Goal: Information Seeking & Learning: Learn about a topic

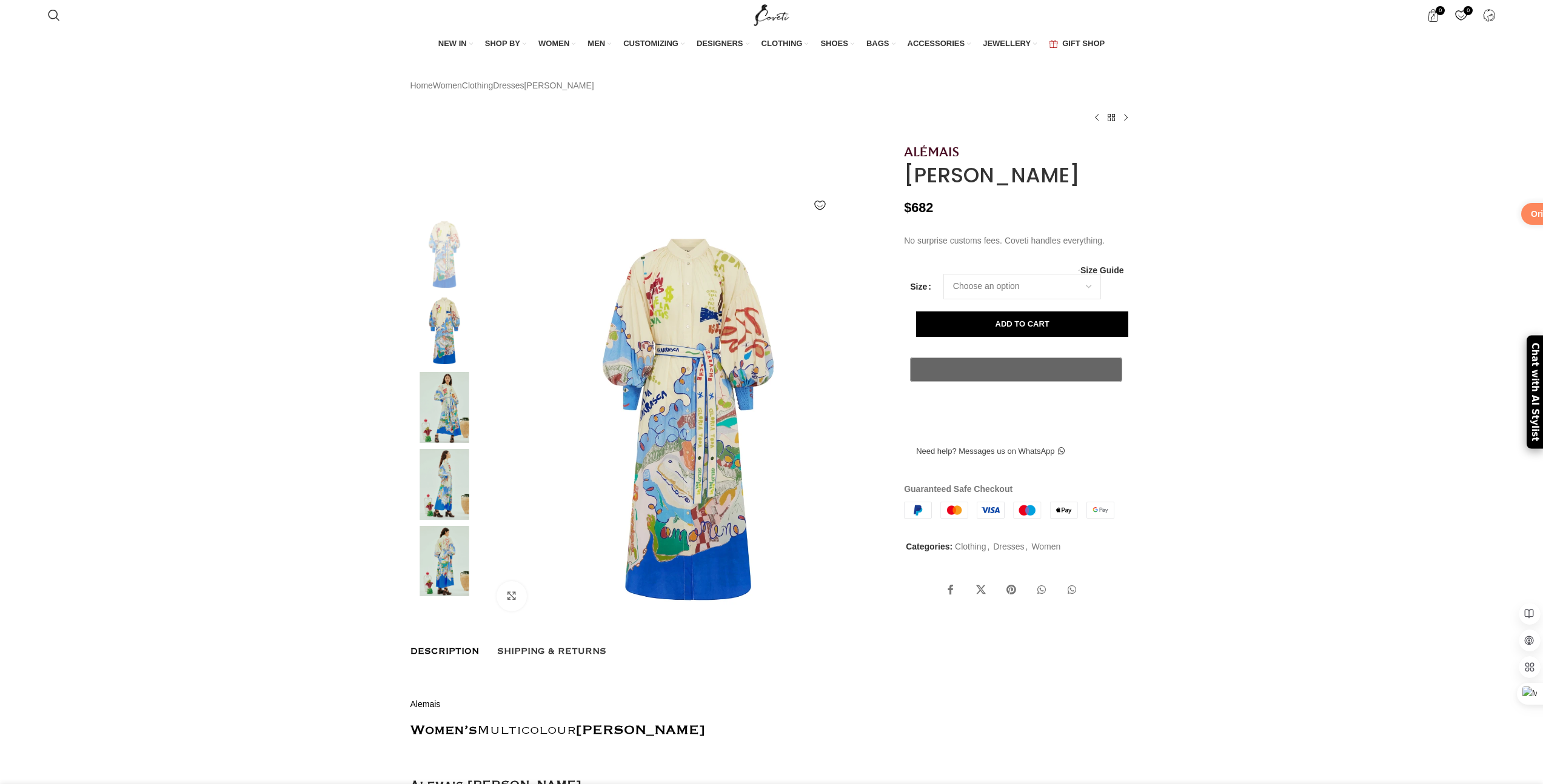
scroll to position [0, 128]
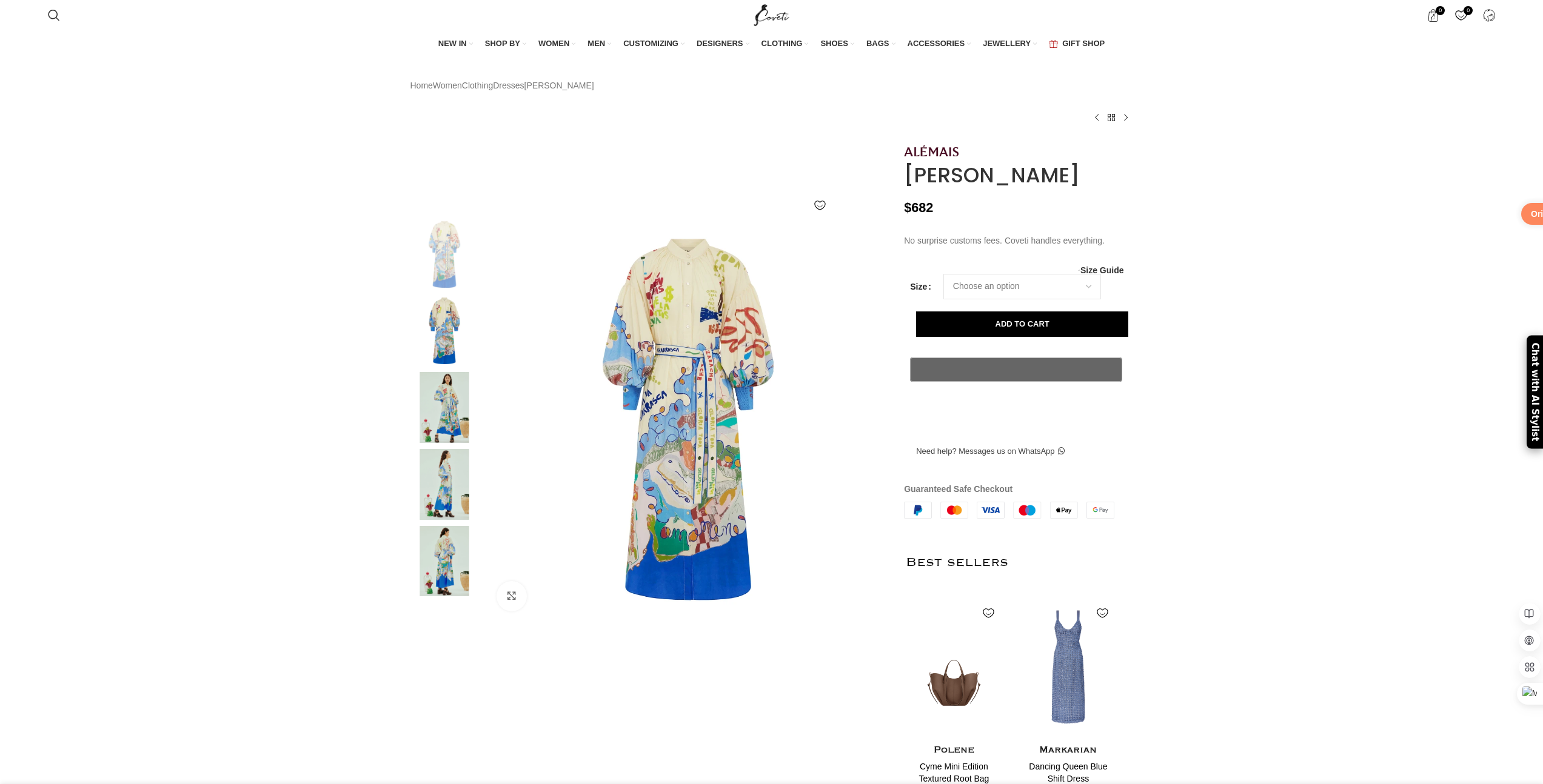
click at [441, 426] on img at bounding box center [444, 407] width 74 height 71
click at [447, 473] on img at bounding box center [444, 485] width 74 height 71
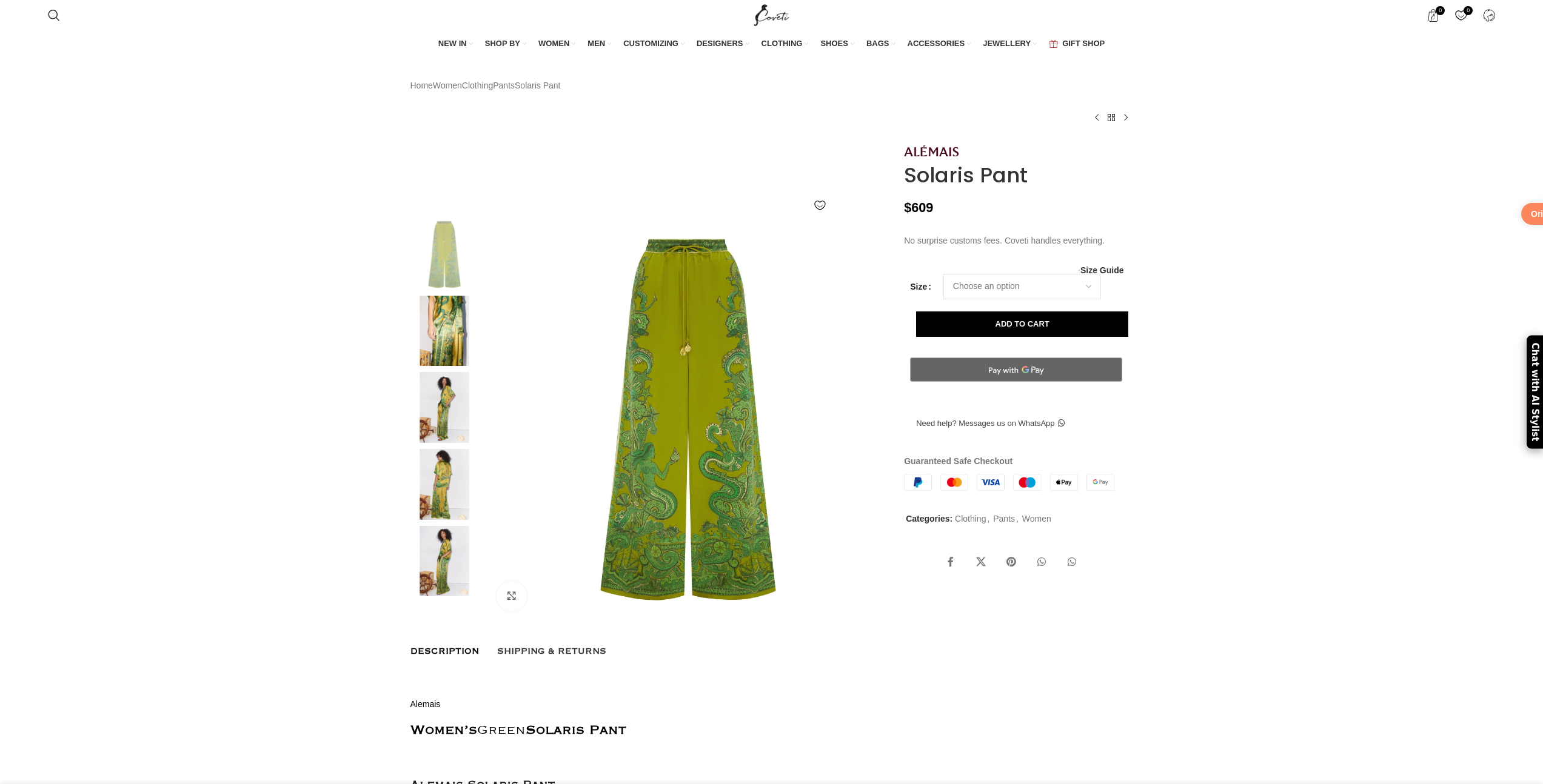
click at [446, 427] on img at bounding box center [444, 407] width 74 height 71
click at [441, 425] on img at bounding box center [444, 407] width 74 height 71
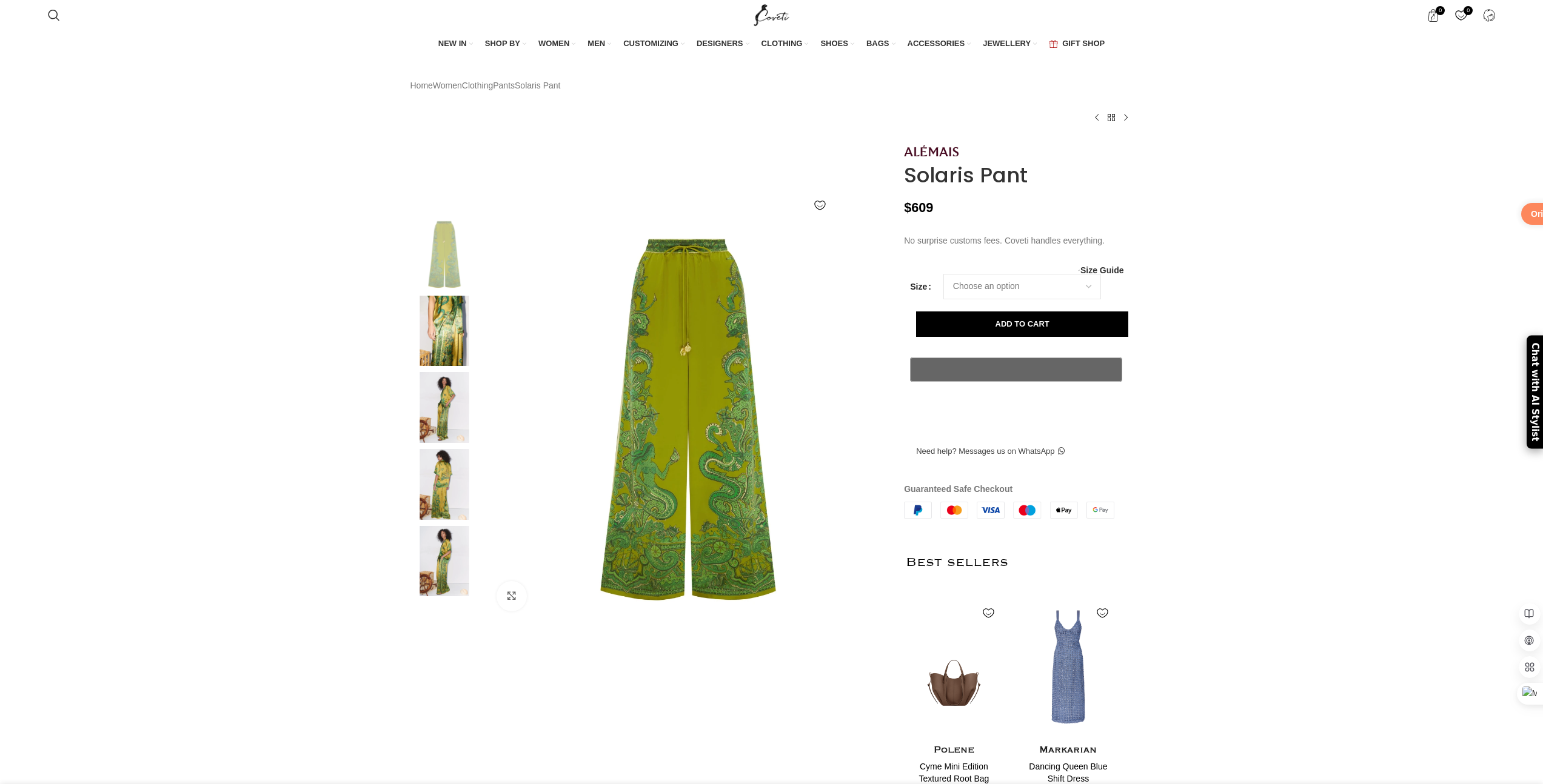
click at [432, 424] on img at bounding box center [444, 407] width 74 height 71
click at [437, 426] on img at bounding box center [444, 407] width 74 height 71
click at [431, 429] on img at bounding box center [444, 407] width 74 height 71
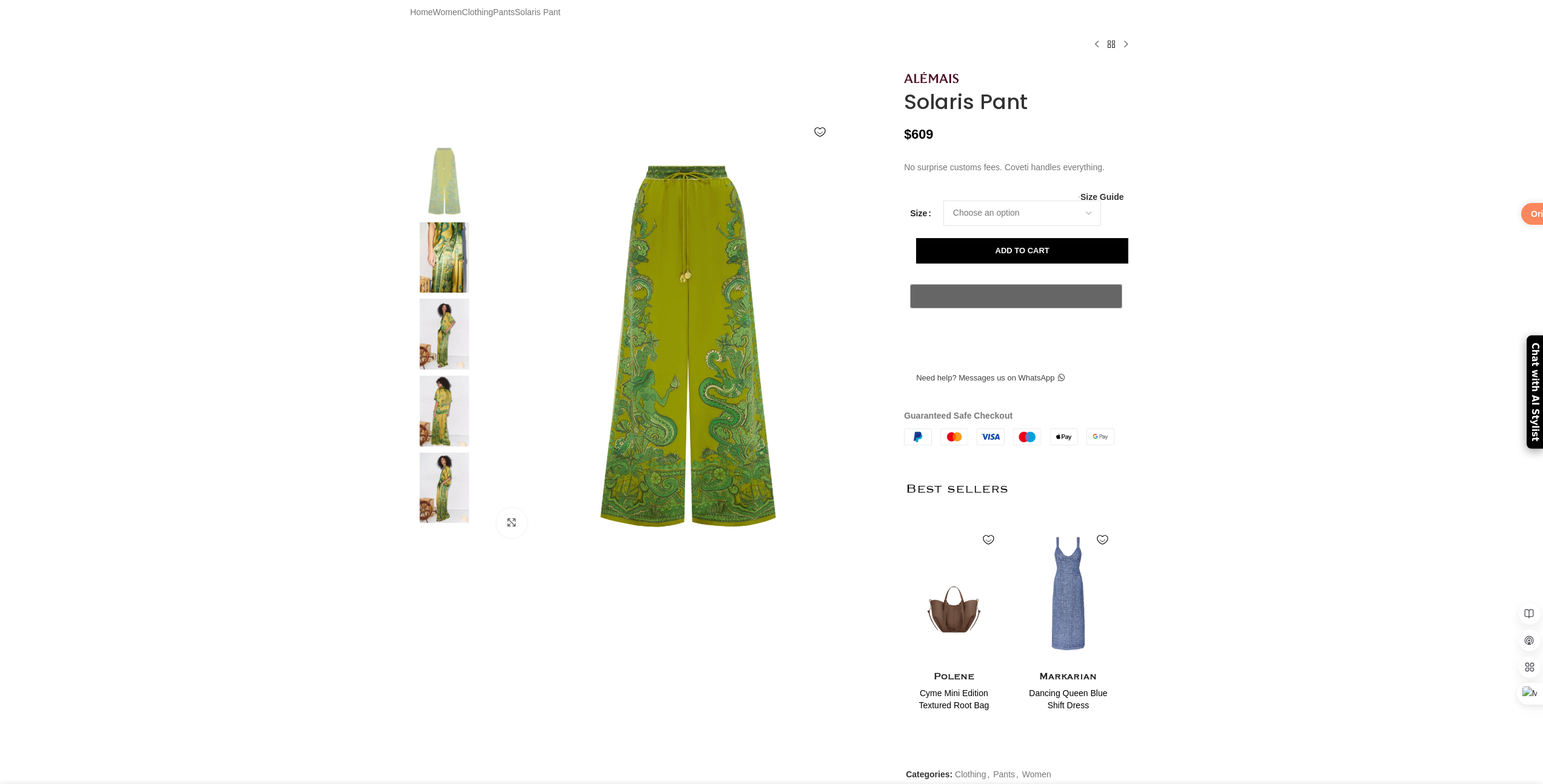
scroll to position [80, 0]
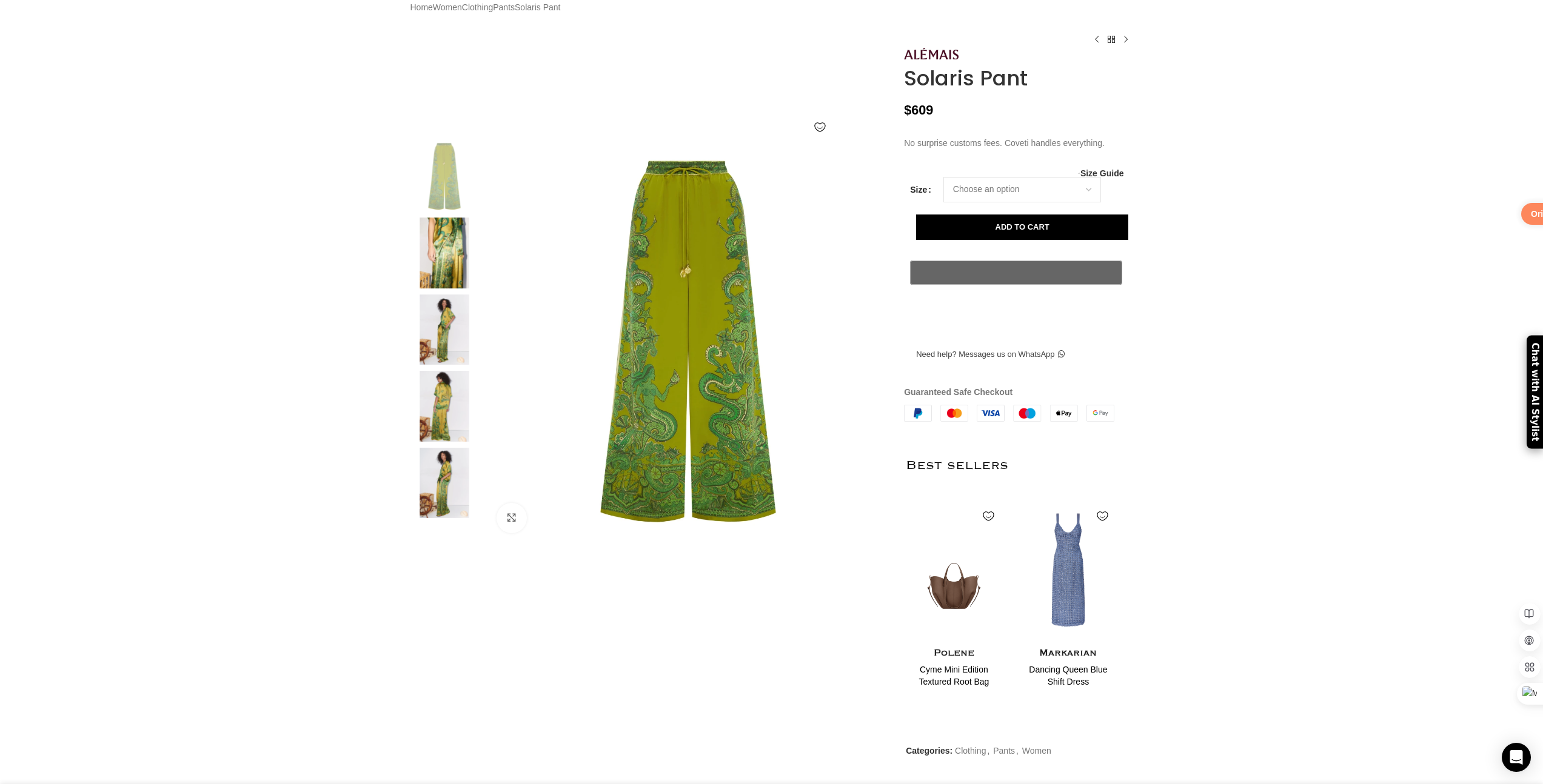
click at [442, 335] on img at bounding box center [444, 330] width 74 height 71
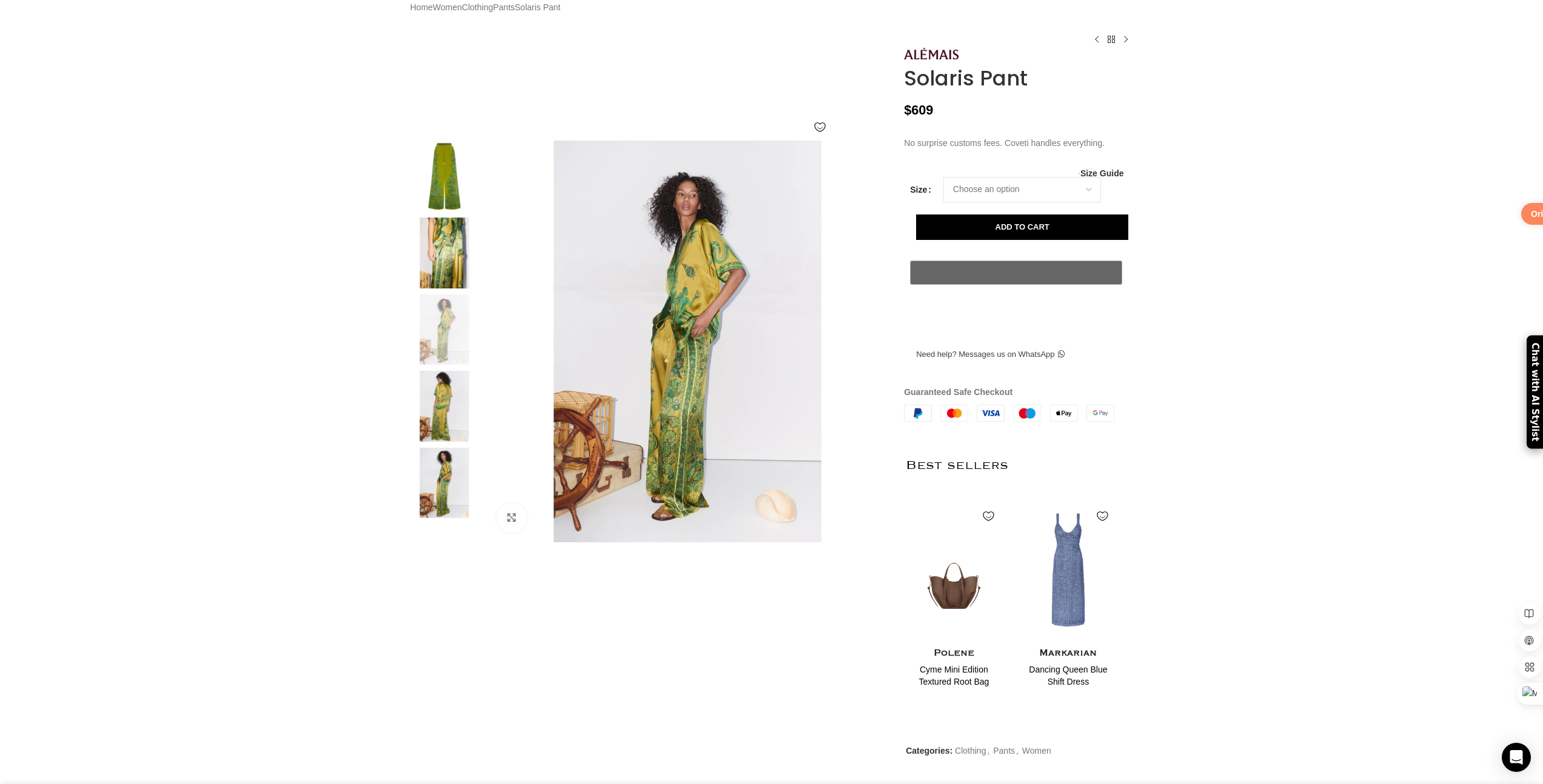
click at [442, 335] on img at bounding box center [444, 330] width 74 height 71
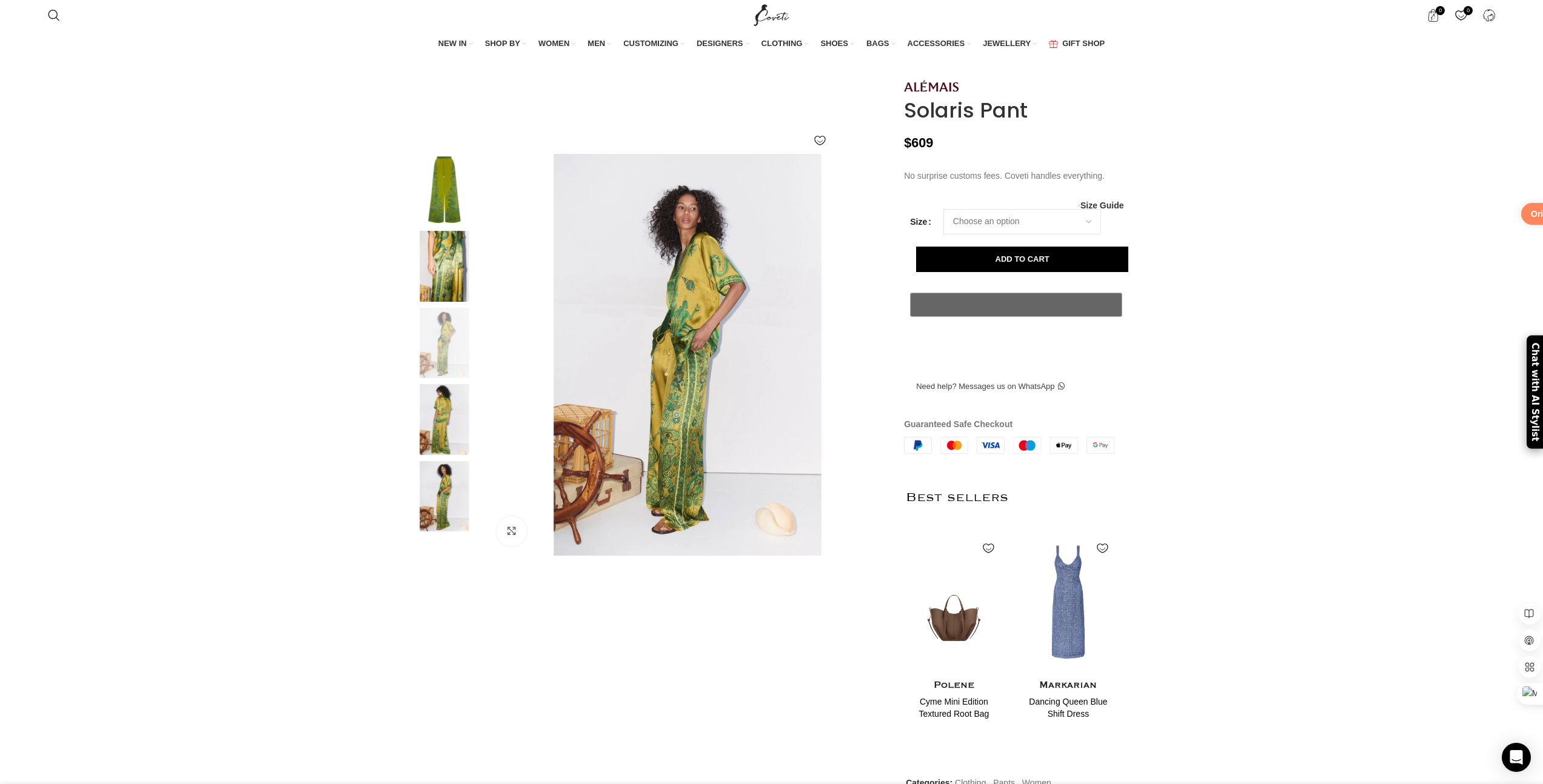
scroll to position [64, 0]
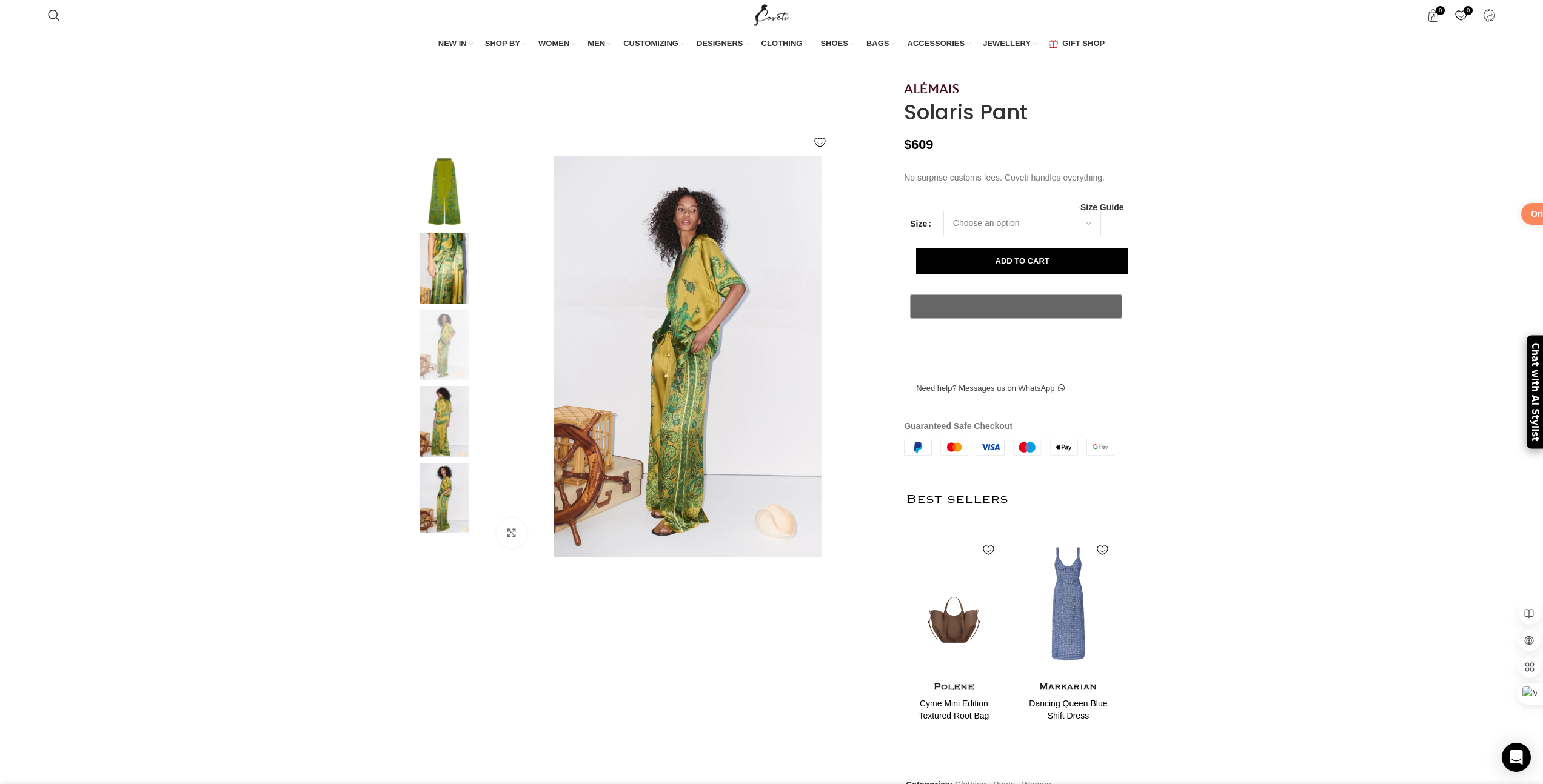
drag, startPoint x: 1046, startPoint y: 142, endPoint x: 897, endPoint y: 108, distance: 152.8
click at [902, 116] on div "Solaris Pant $ 609 No surprise customs fees. Coveti handles everything. Women's…" at bounding box center [1018, 460] width 247 height 760
copy div "Solaris Pant"
